Goal: Information Seeking & Learning: Understand process/instructions

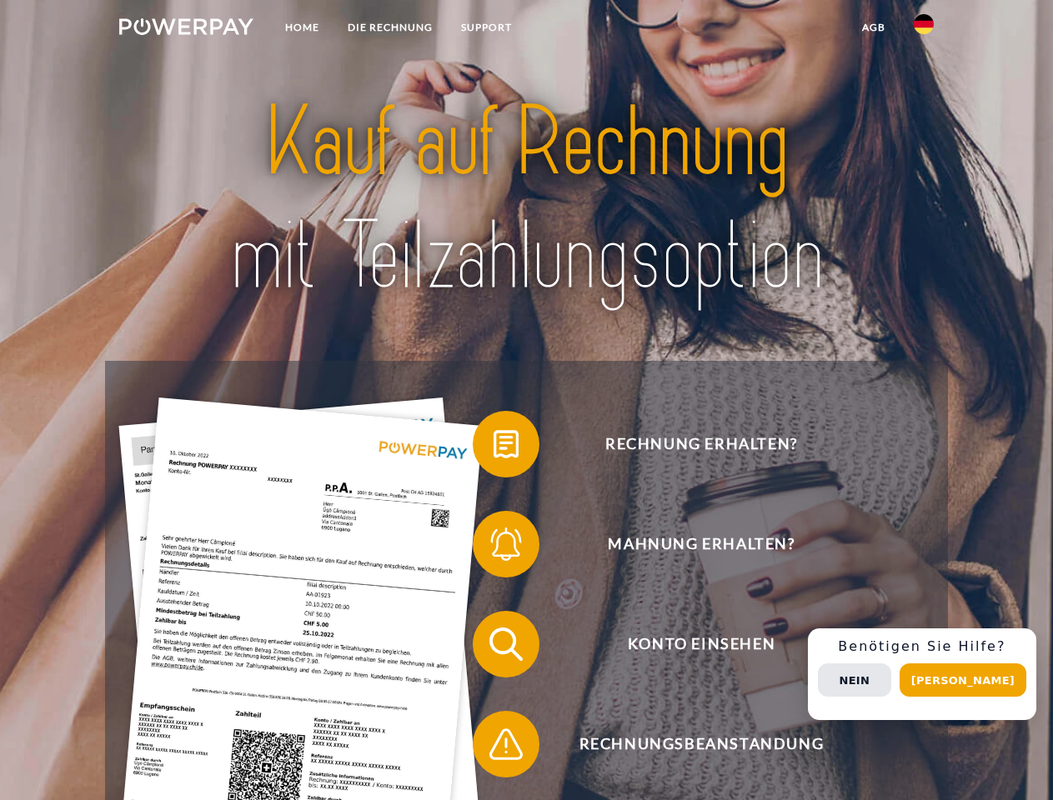
click at [186, 29] on img at bounding box center [186, 26] width 134 height 17
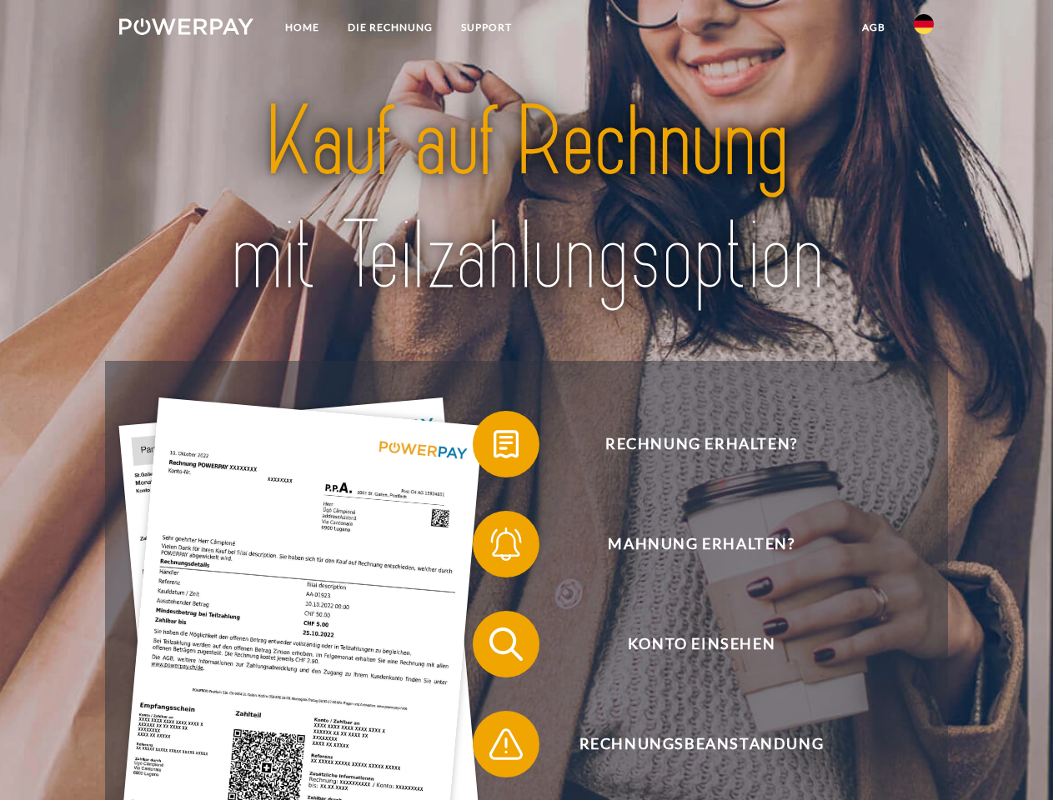
click at [924, 29] on img at bounding box center [924, 24] width 20 height 20
click at [873, 28] on link "agb" at bounding box center [874, 28] width 52 height 30
click at [494, 448] on span at bounding box center [480, 444] width 83 height 83
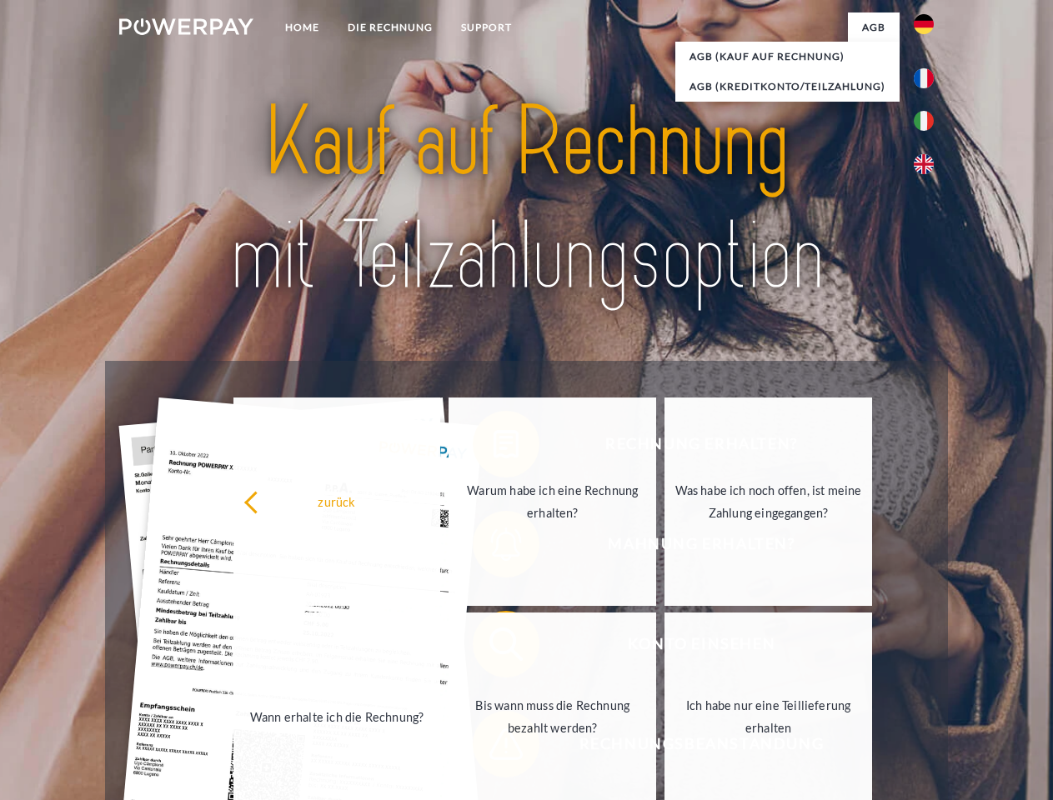
click at [494, 648] on div "zurück Warum habe ich eine Rechnung erhalten? Was habe ich noch offen, ist mein…" at bounding box center [554, 609] width 674 height 430
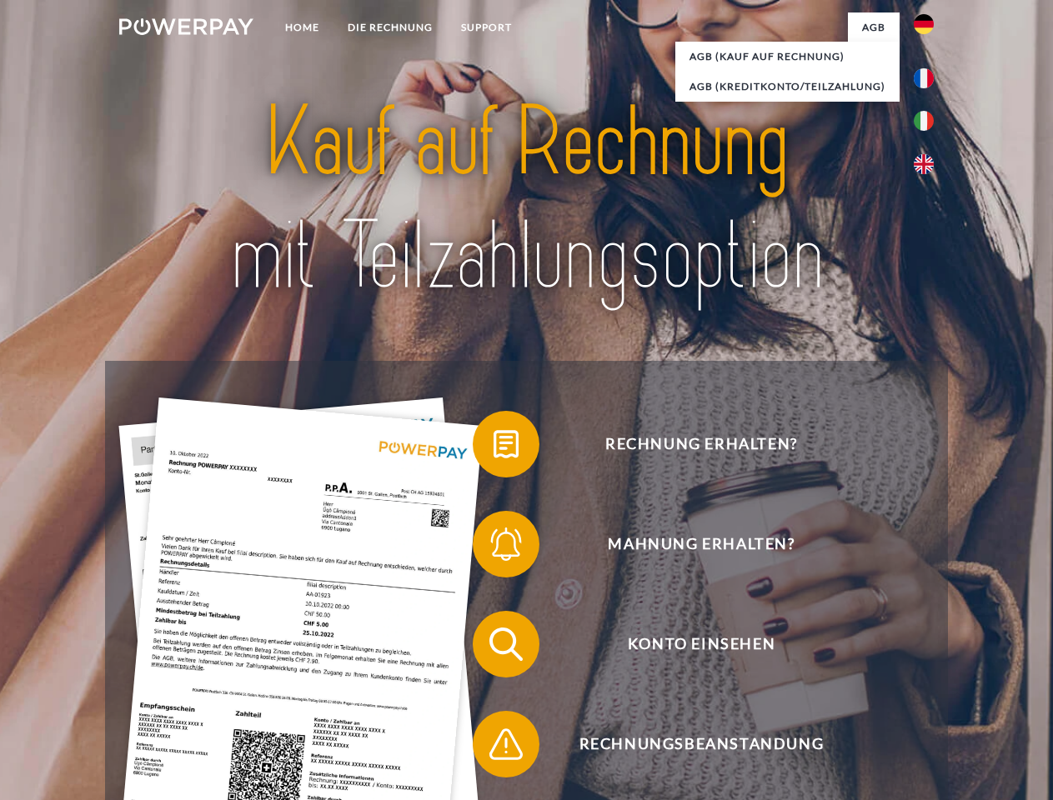
click at [494, 748] on span at bounding box center [480, 744] width 83 height 83
click at [928, 674] on div "Rechnung erhalten? Mahnung erhalten? Konto einsehen" at bounding box center [526, 694] width 842 height 667
click at [887, 678] on span "Konto einsehen" at bounding box center [701, 644] width 409 height 67
click at [969, 680] on header "Home DIE RECHNUNG SUPPORT" at bounding box center [526, 575] width 1053 height 1151
